Goal: Book appointment/travel/reservation

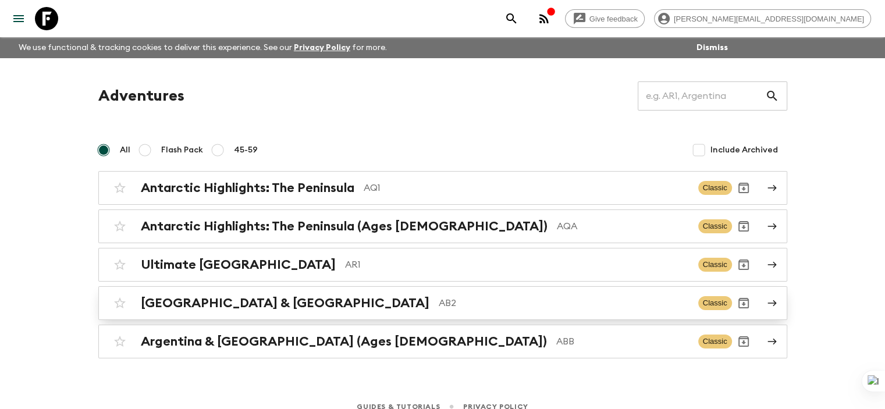
click at [202, 307] on h2 "[GEOGRAPHIC_DATA] & [GEOGRAPHIC_DATA]" at bounding box center [285, 303] width 289 height 15
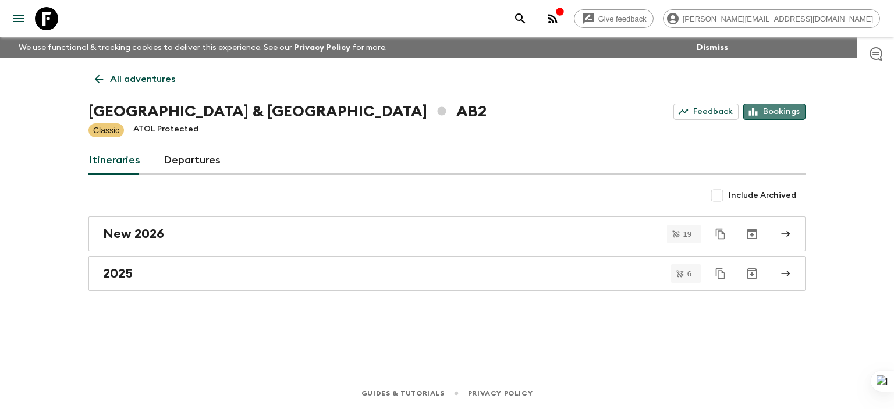
click at [780, 110] on link "Bookings" at bounding box center [774, 112] width 62 height 16
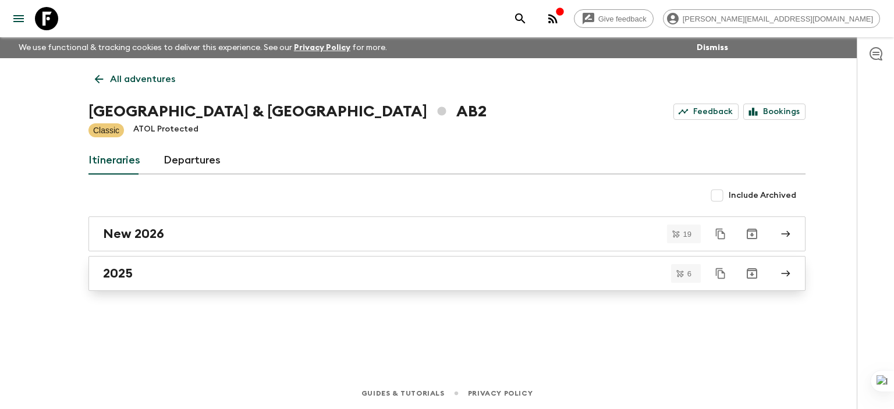
click at [128, 272] on h2 "2025" at bounding box center [118, 273] width 30 height 15
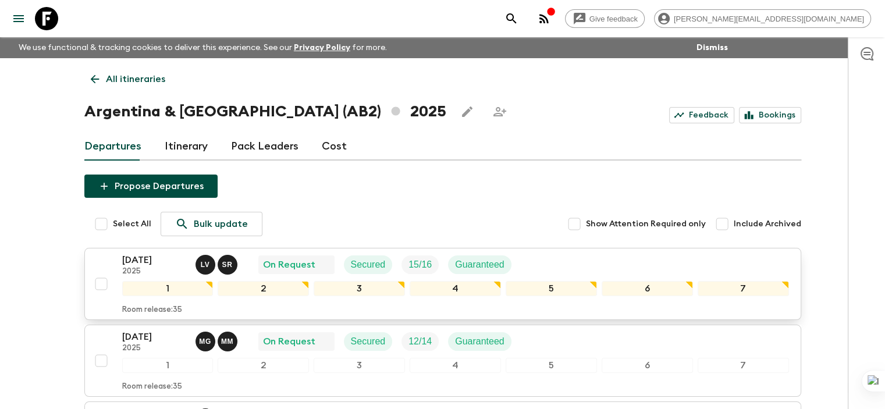
click at [153, 258] on p "[DATE]" at bounding box center [154, 260] width 64 height 14
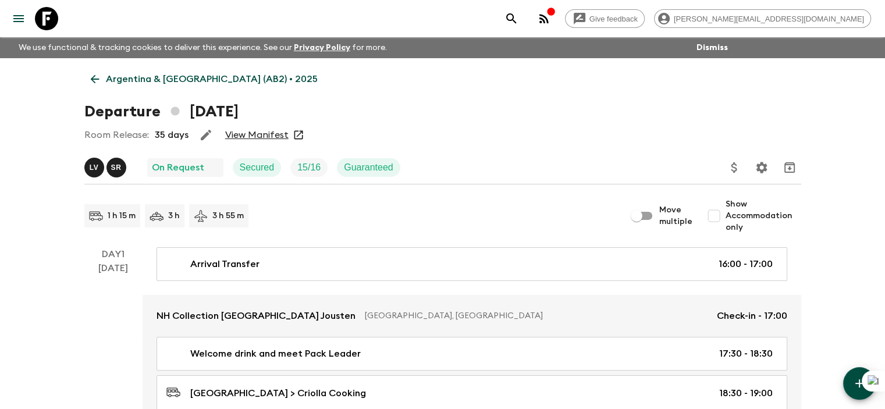
click at [256, 134] on link "View Manifest" at bounding box center [256, 135] width 63 height 12
